Goal: Task Accomplishment & Management: Use online tool/utility

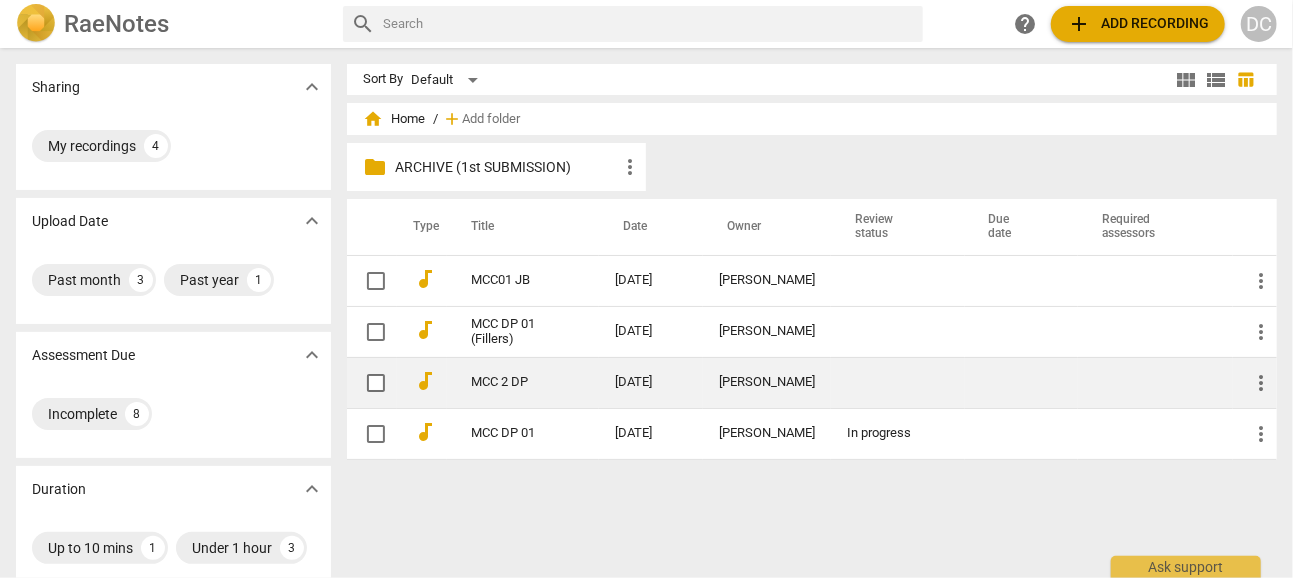
click at [526, 381] on link "MCC 2 DP" at bounding box center [507, 382] width 72 height 15
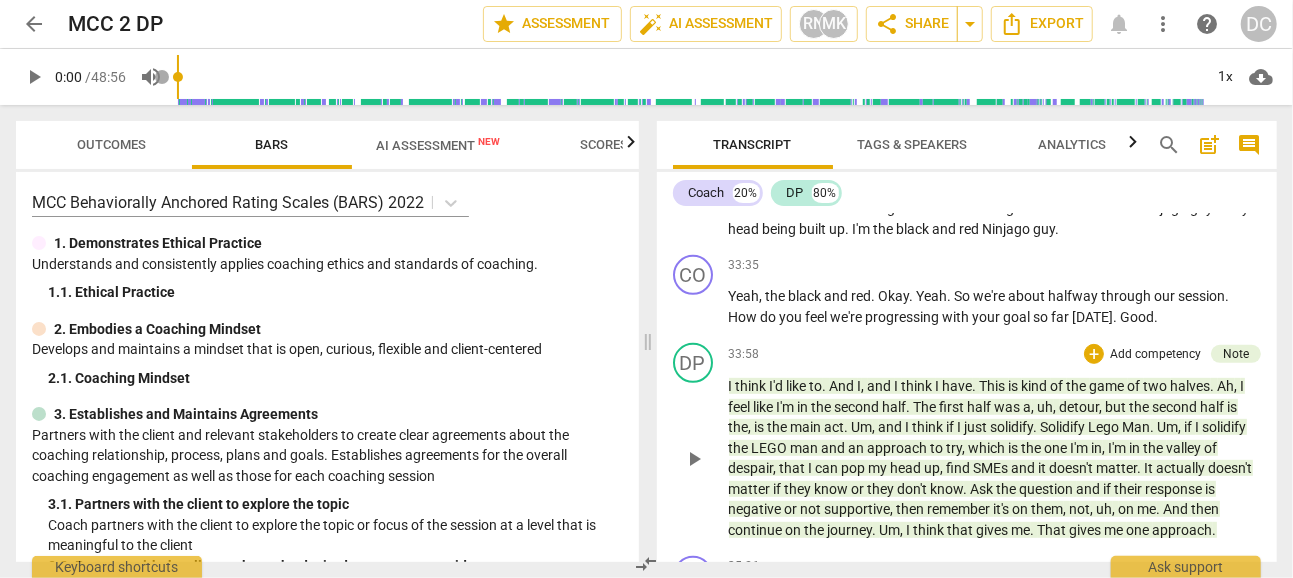
scroll to position [12197, 0]
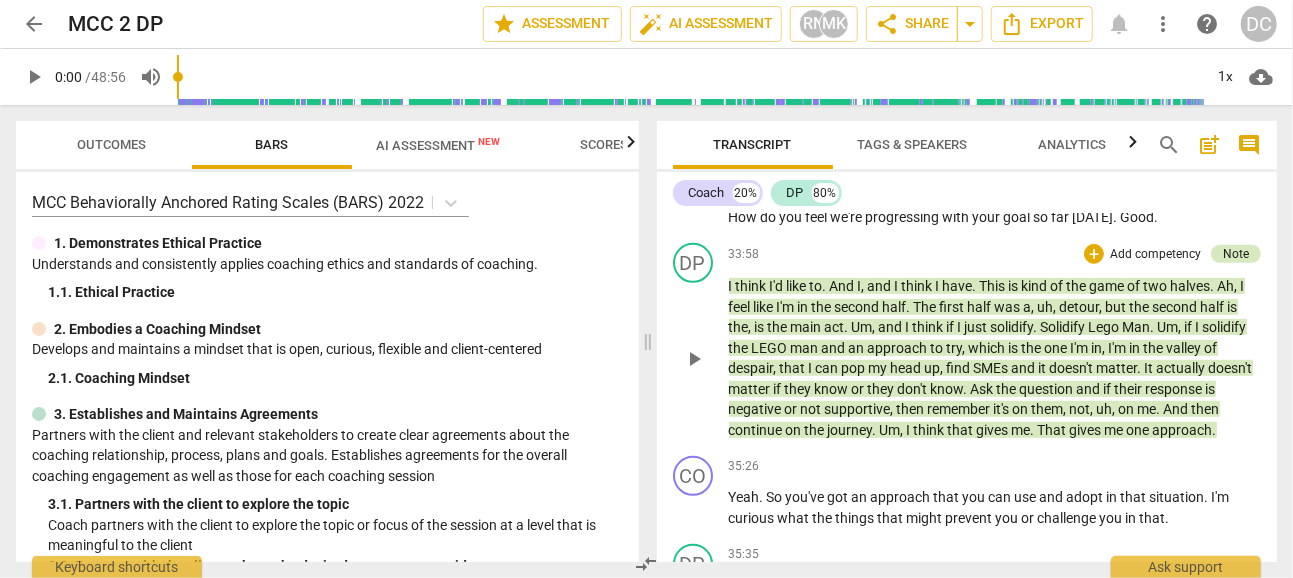
click at [1228, 261] on div "Note" at bounding box center [1236, 254] width 26 height 18
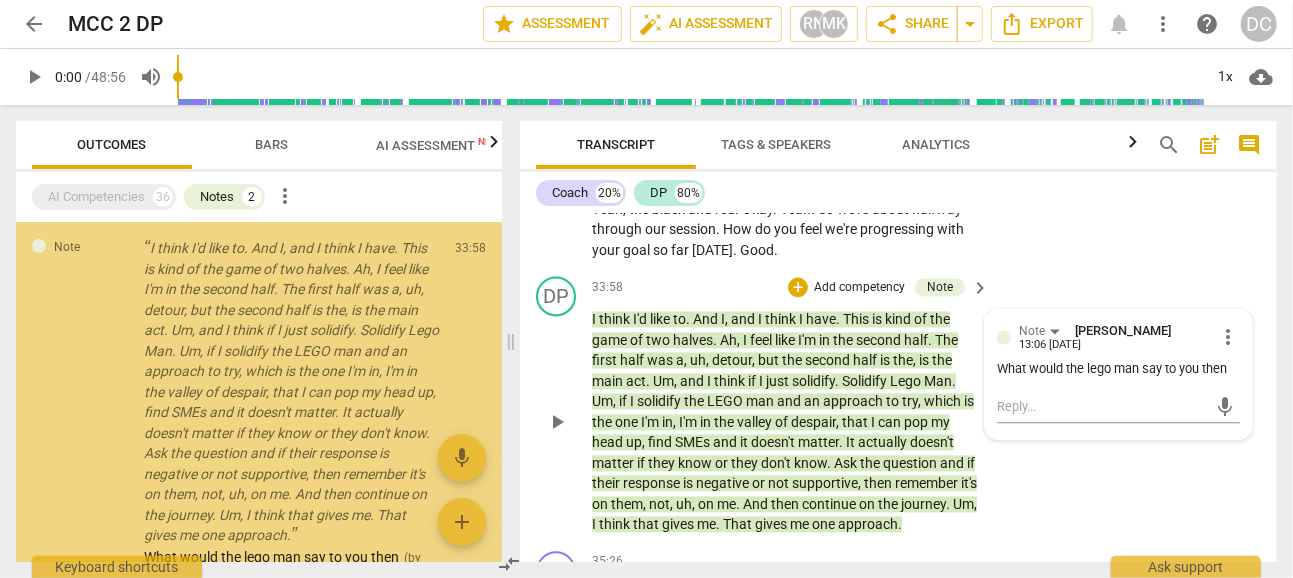
scroll to position [13946, 0]
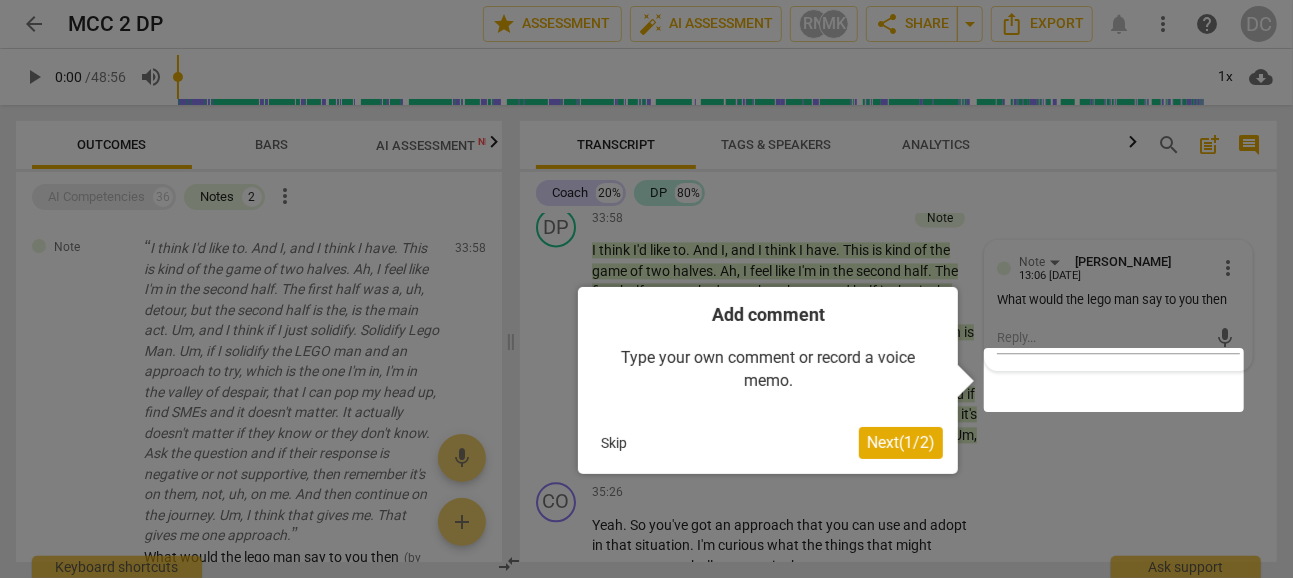
click at [615, 444] on button "Skip" at bounding box center [614, 443] width 42 height 30
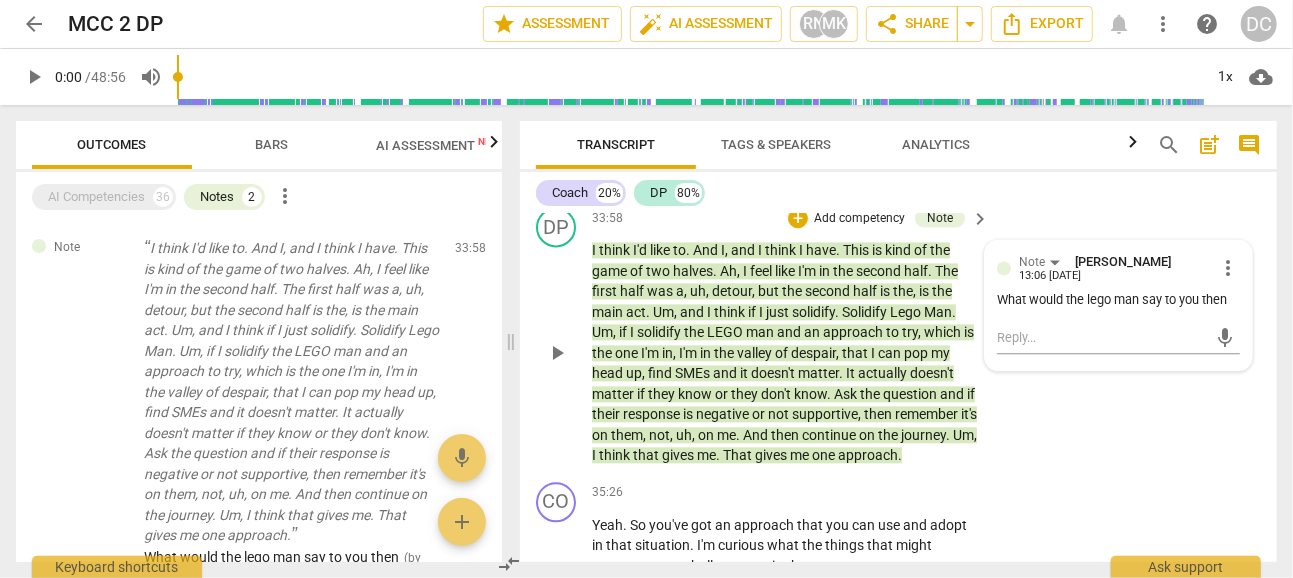
click at [1035, 428] on div "DP play_arrow pause 33:58 + Add competency Note keyboard_arrow_right I think I'…" at bounding box center [898, 336] width 757 height 275
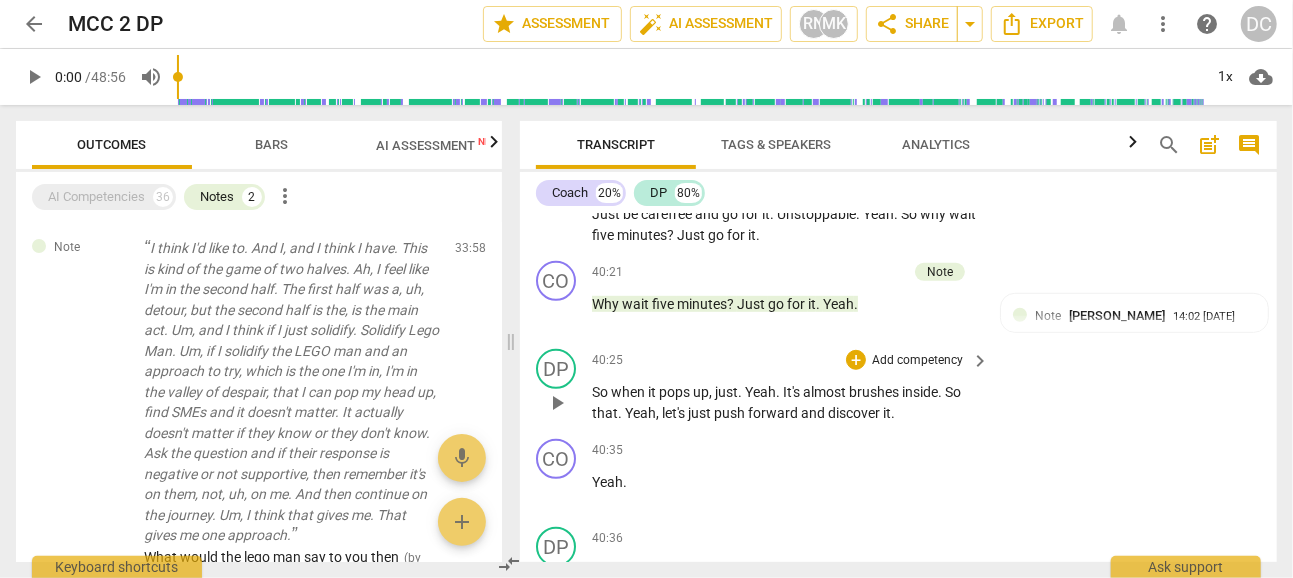
scroll to position [16246, 0]
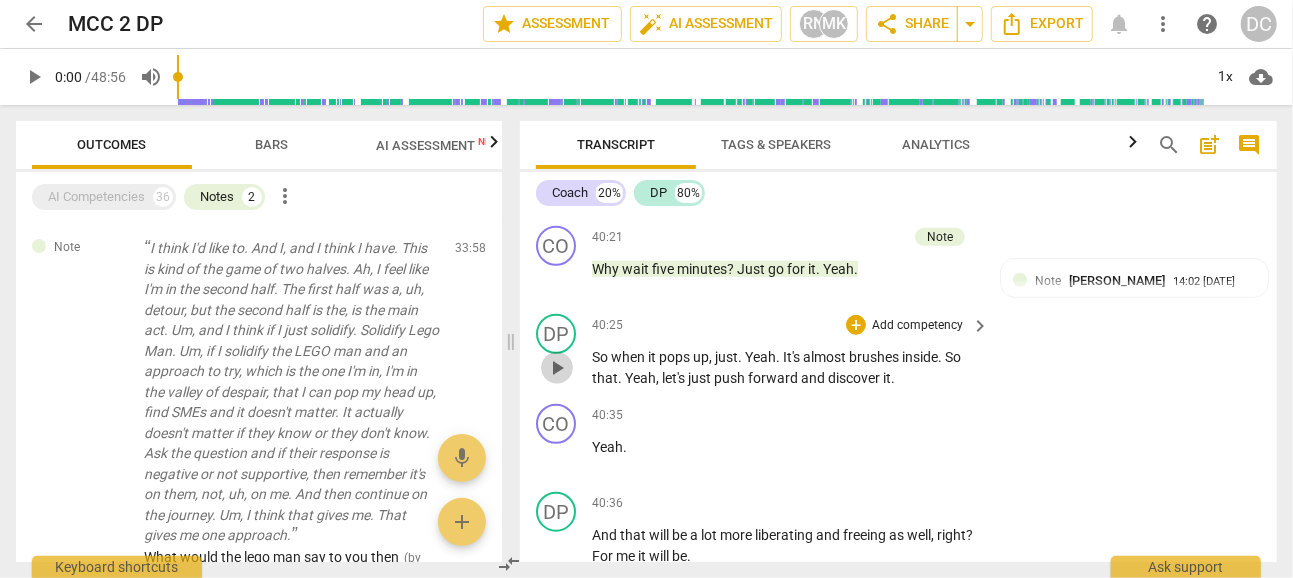
click at [555, 380] on span "play_arrow" at bounding box center [557, 368] width 24 height 24
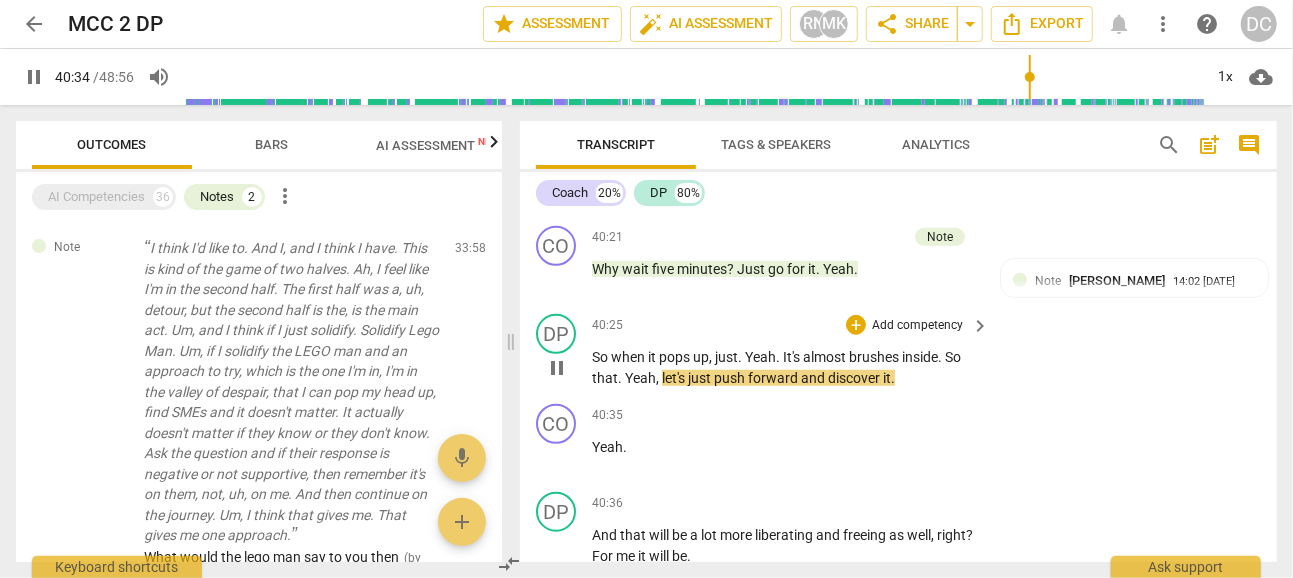
click at [556, 380] on span "pause" at bounding box center [557, 368] width 24 height 24
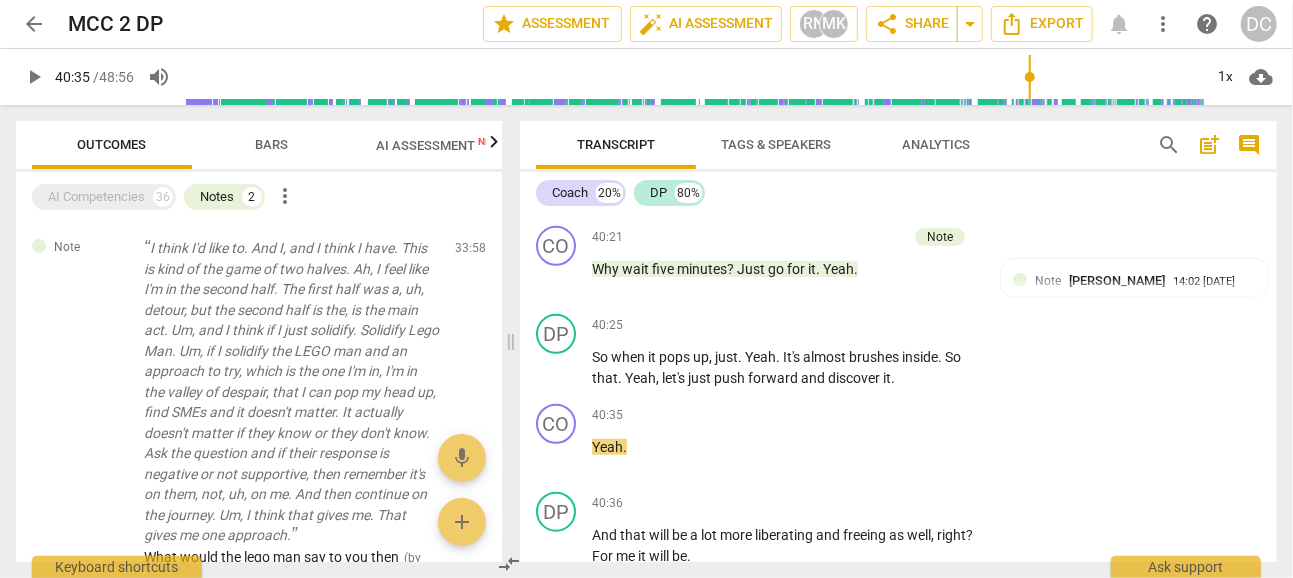
click at [555, 202] on span "play_arrow" at bounding box center [557, 190] width 24 height 24
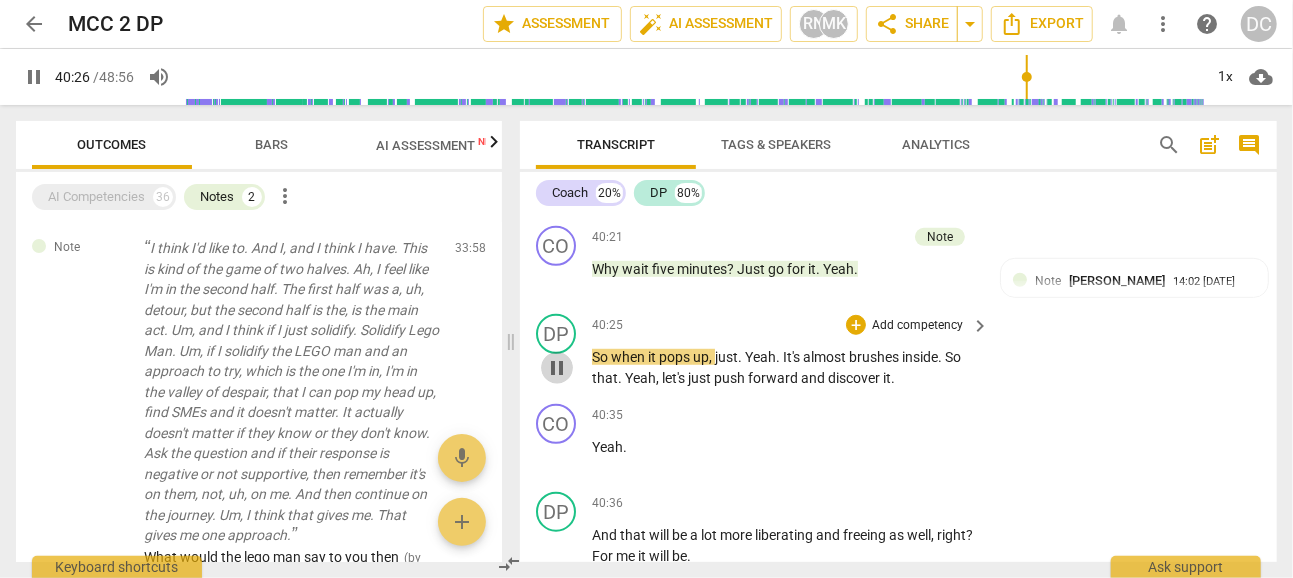
click at [558, 380] on span "pause" at bounding box center [557, 368] width 24 height 24
type input "2427"
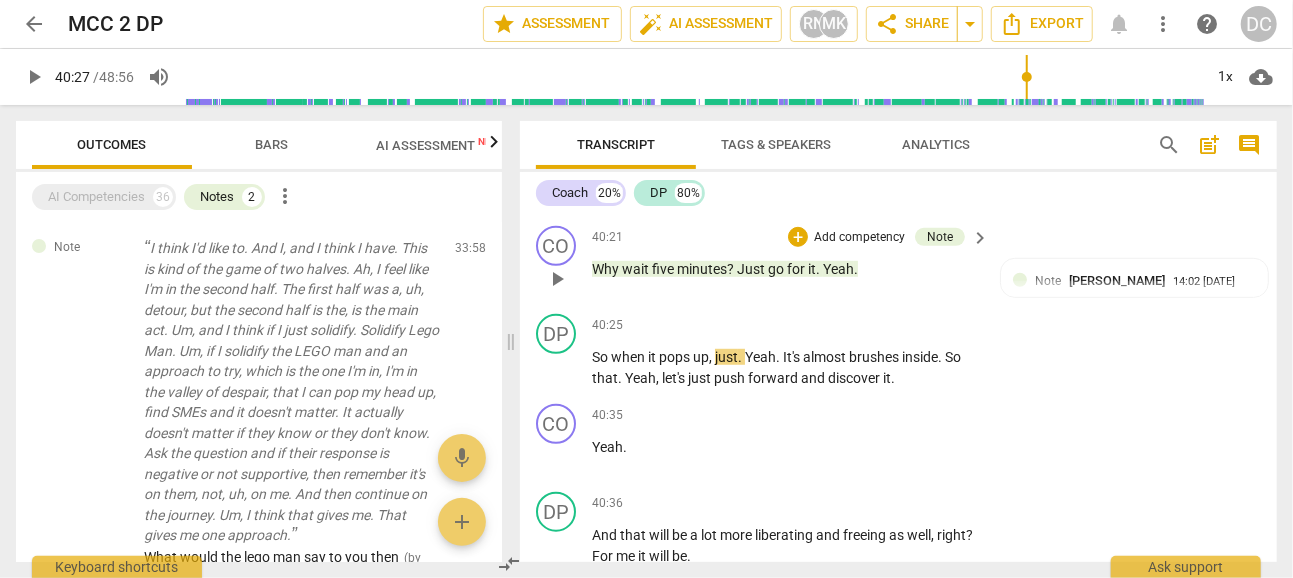
scroll to position [16346, 0]
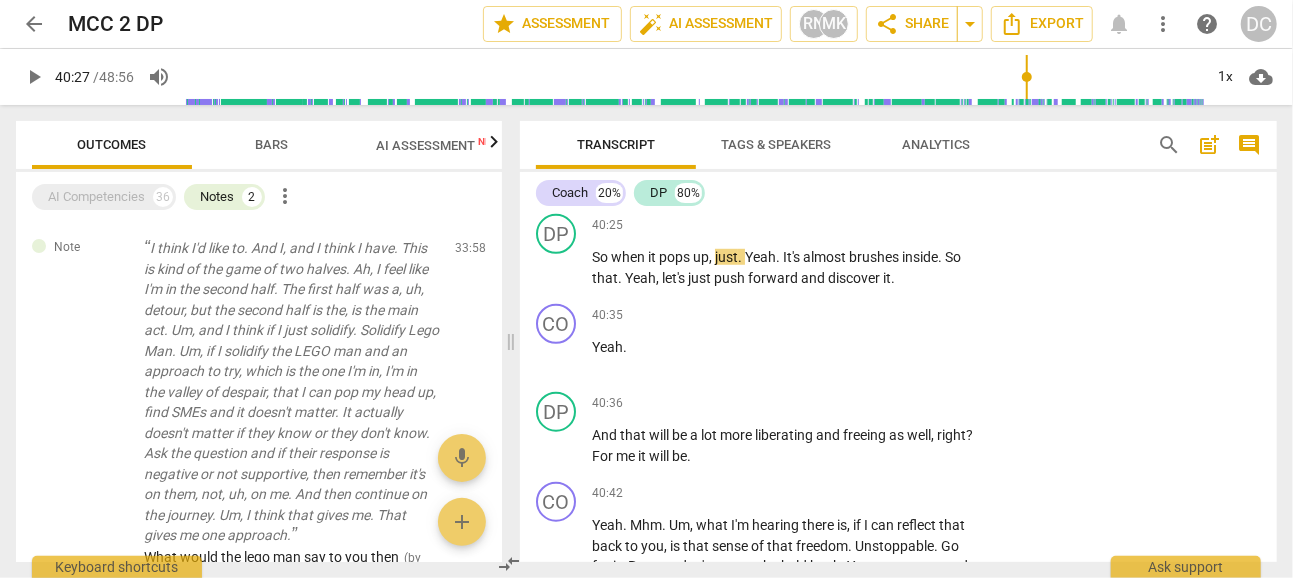
click at [33, 17] on span "arrow_back" at bounding box center [34, 24] width 24 height 24
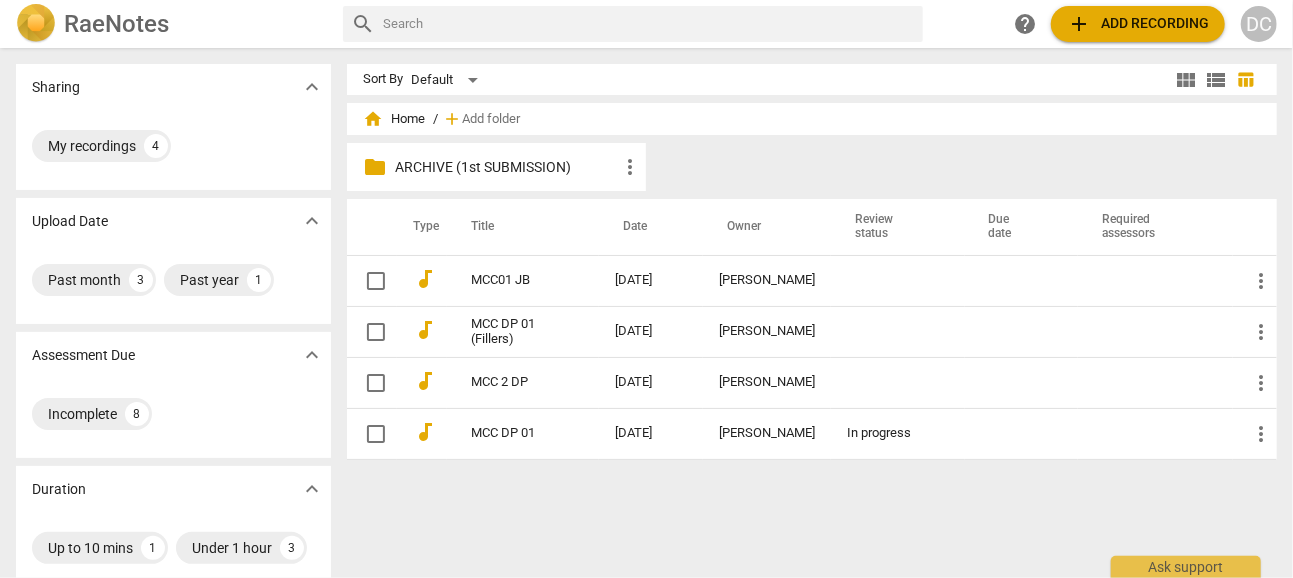
click at [1102, 20] on span "add Add recording" at bounding box center [1138, 24] width 142 height 24
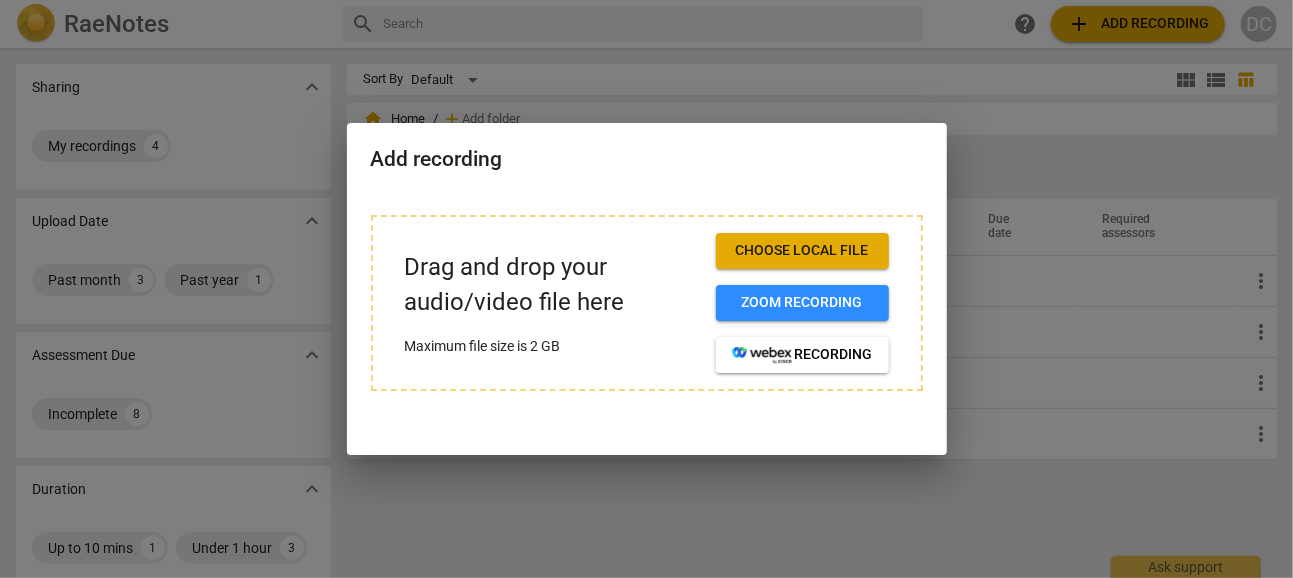
click at [797, 256] on span "Choose local file" at bounding box center [802, 251] width 141 height 20
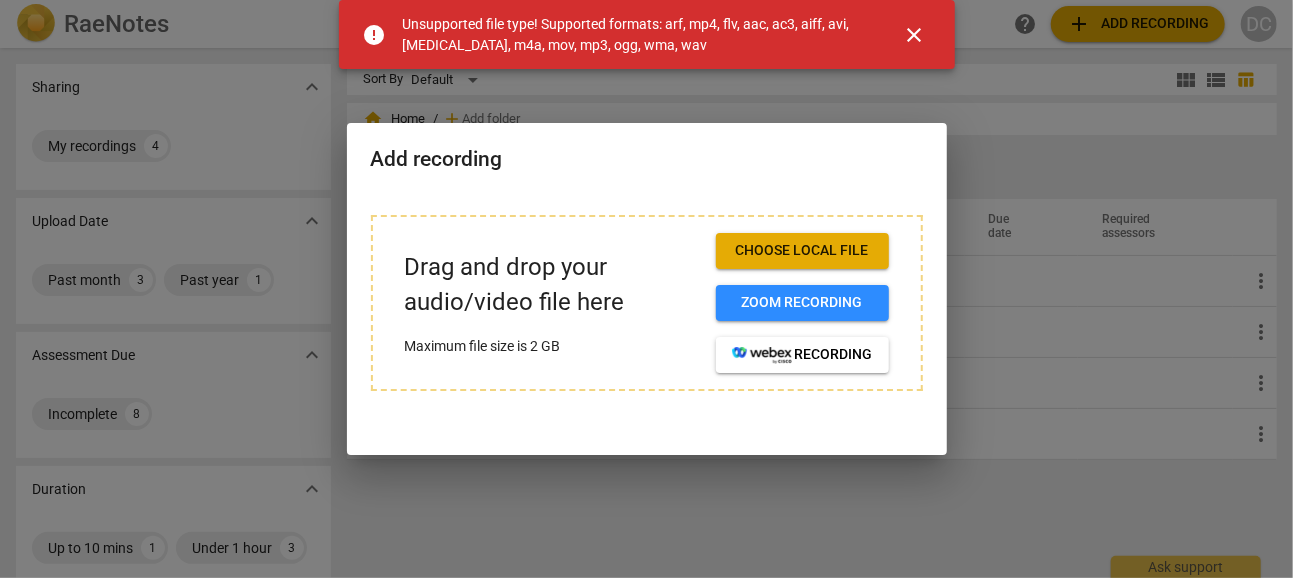
click at [911, 38] on span "close" at bounding box center [915, 35] width 24 height 24
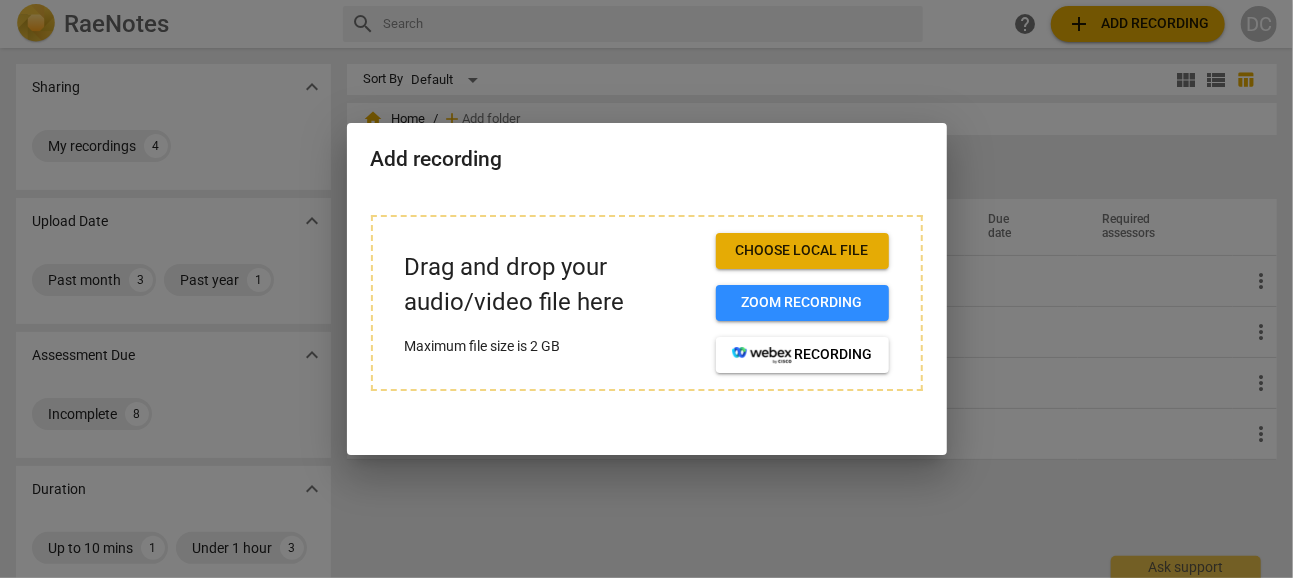
click at [1021, 345] on div at bounding box center [646, 289] width 1293 height 578
